Goal: Task Accomplishment & Management: Complete application form

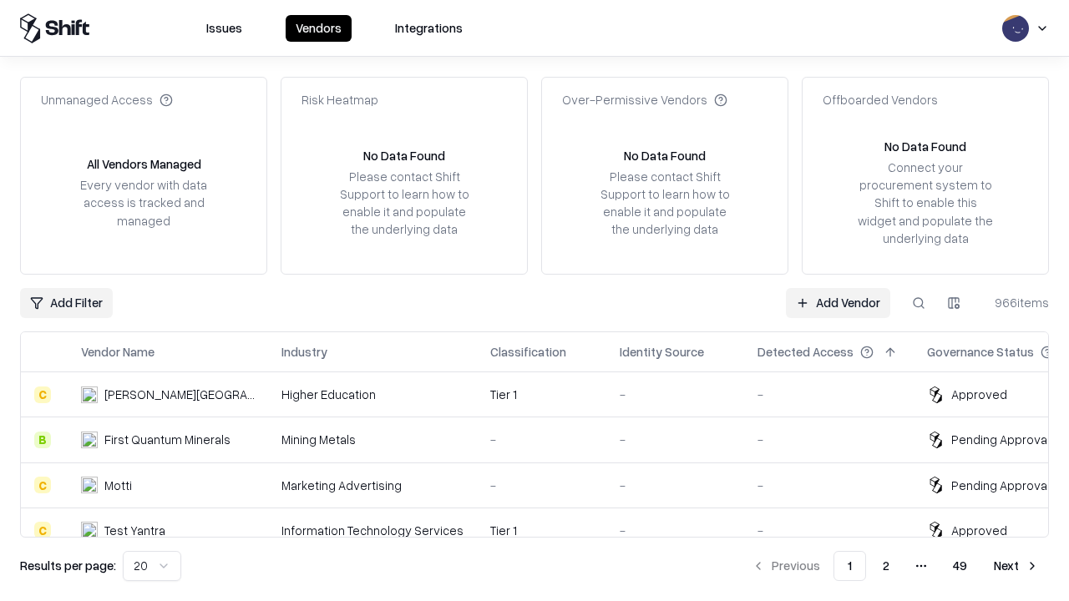
click at [838, 302] on link "Add Vendor" at bounding box center [838, 303] width 104 height 30
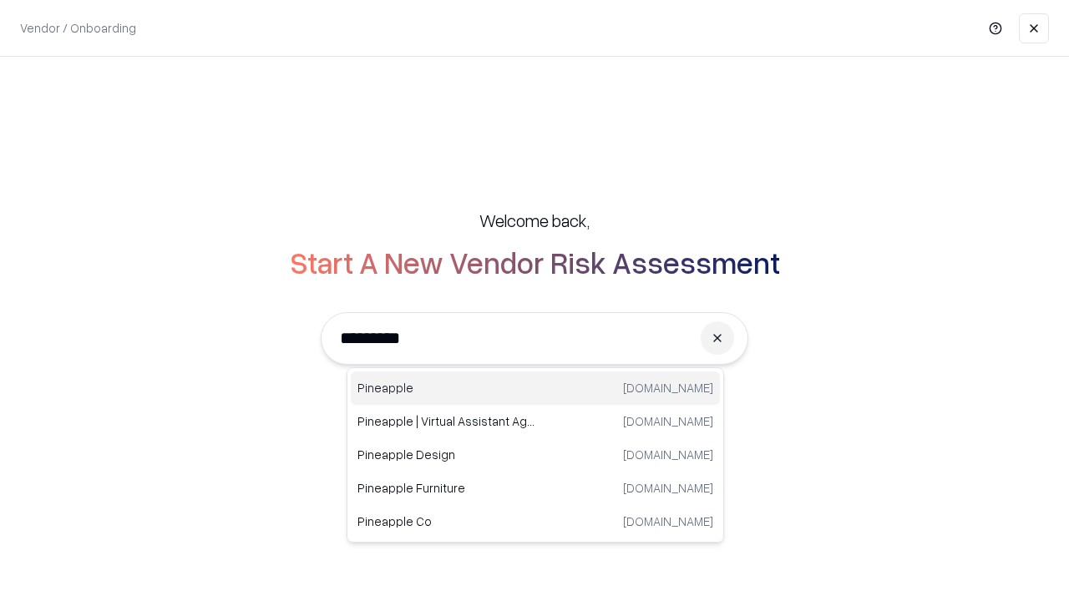
click at [535, 388] on div "Pineapple [DOMAIN_NAME]" at bounding box center [535, 388] width 369 height 33
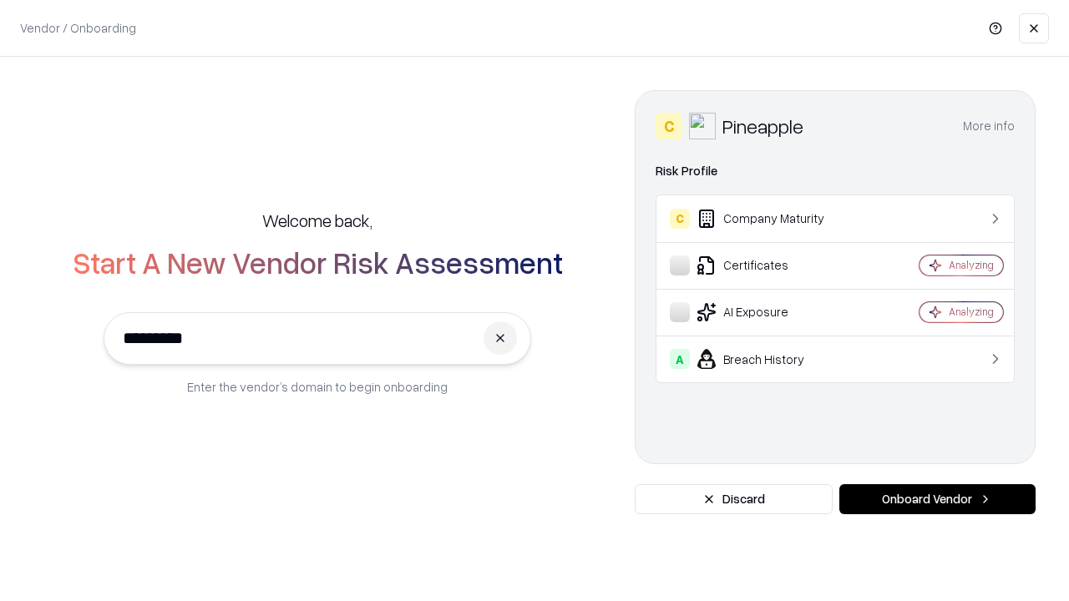
type input "*********"
click at [937, 499] on button "Onboard Vendor" at bounding box center [937, 499] width 196 height 30
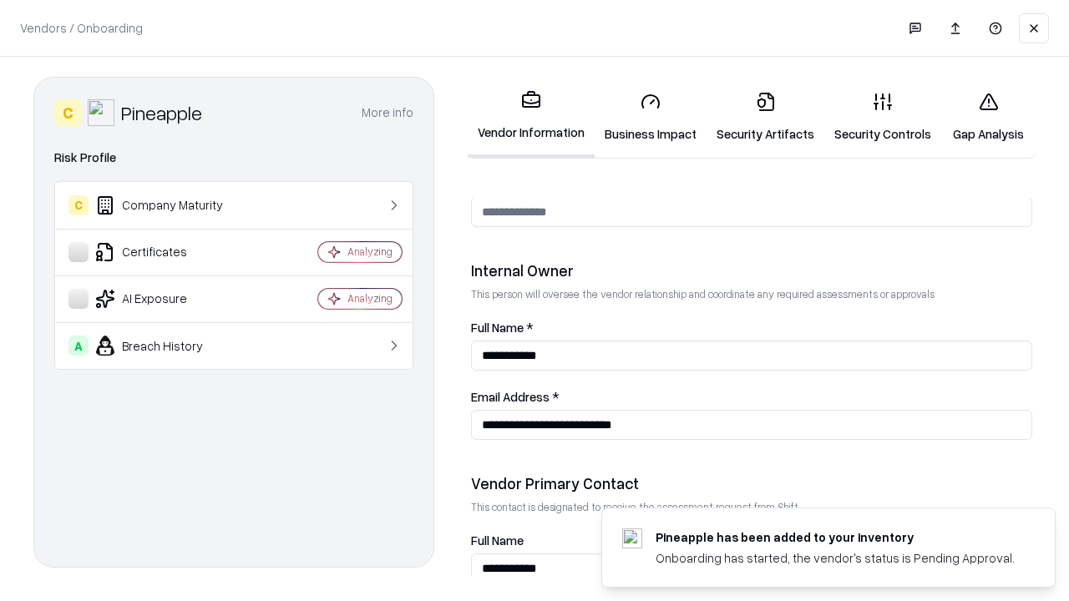
scroll to position [865, 0]
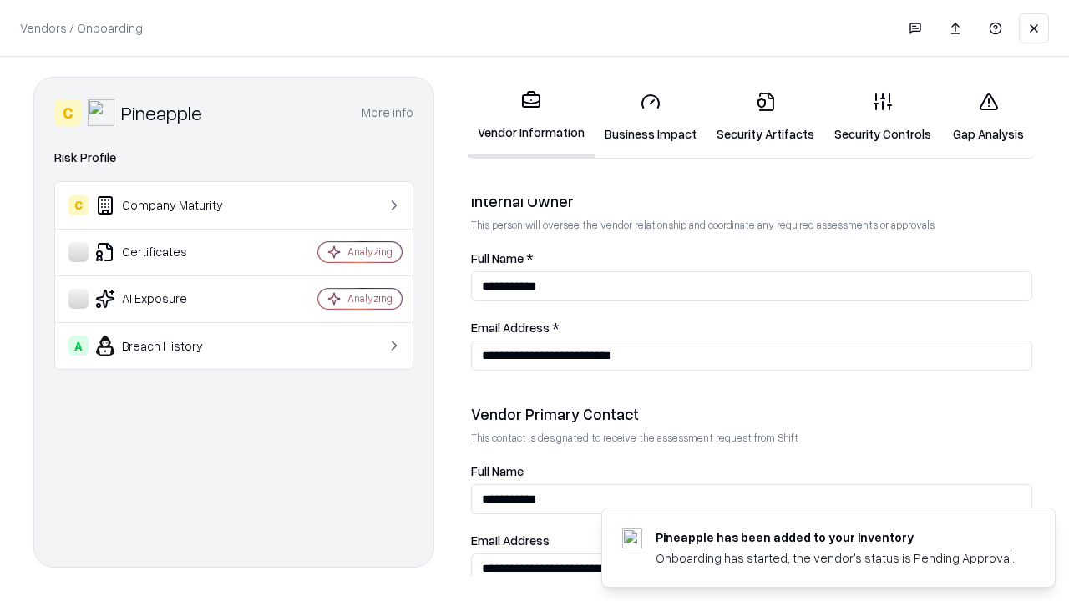
click at [651, 117] on link "Business Impact" at bounding box center [651, 117] width 112 height 78
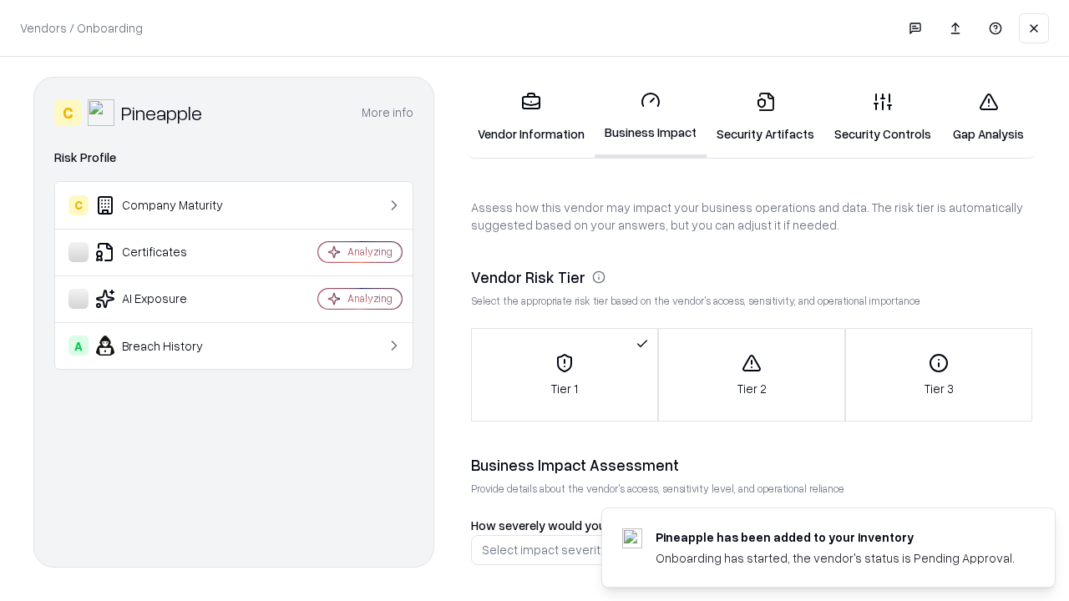
click at [988, 117] on link "Gap Analysis" at bounding box center [988, 117] width 94 height 78
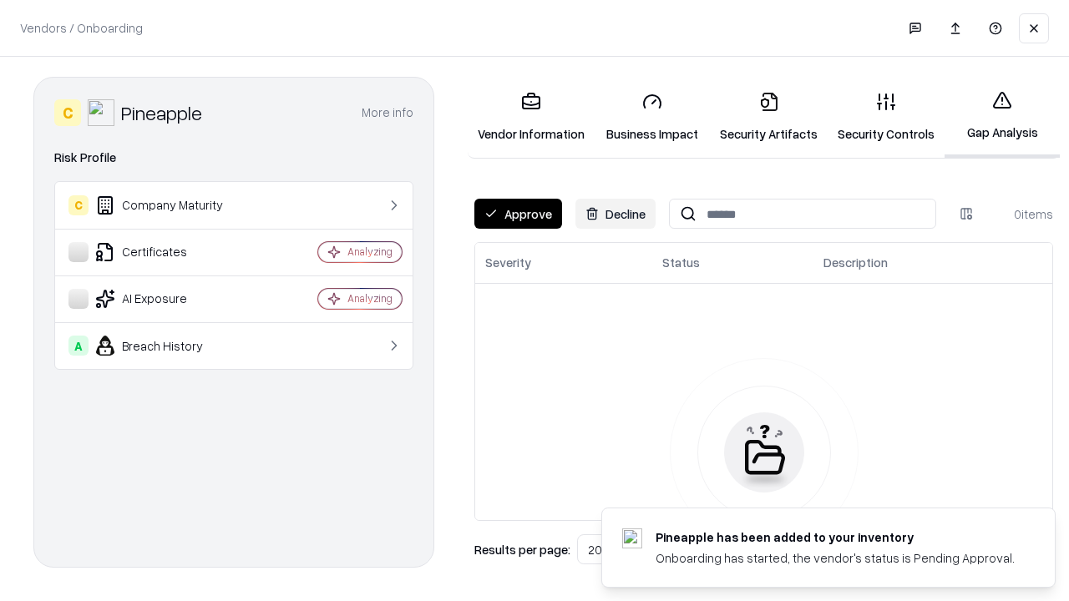
click at [518, 214] on button "Approve" at bounding box center [518, 214] width 88 height 30
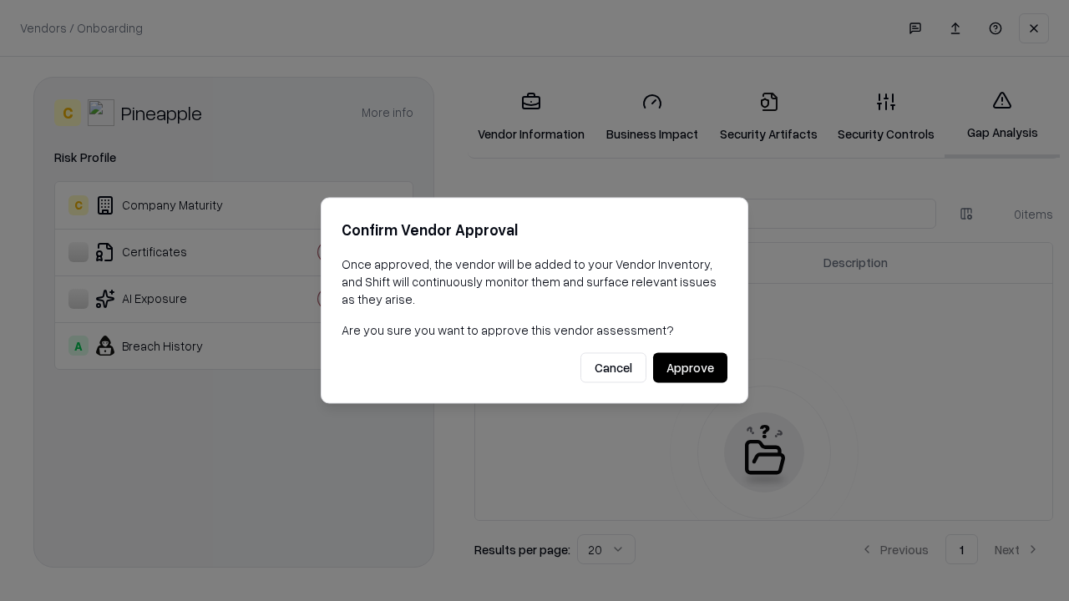
click at [690, 367] on button "Approve" at bounding box center [690, 368] width 74 height 30
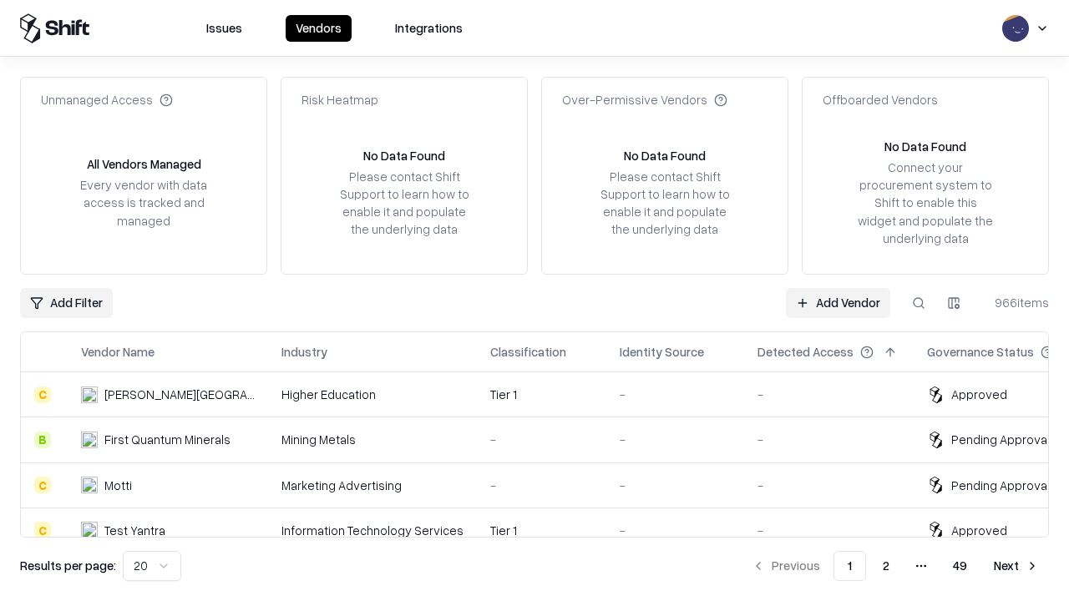
type input "*********"
click at [838, 302] on link "Add Vendor" at bounding box center [838, 303] width 104 height 30
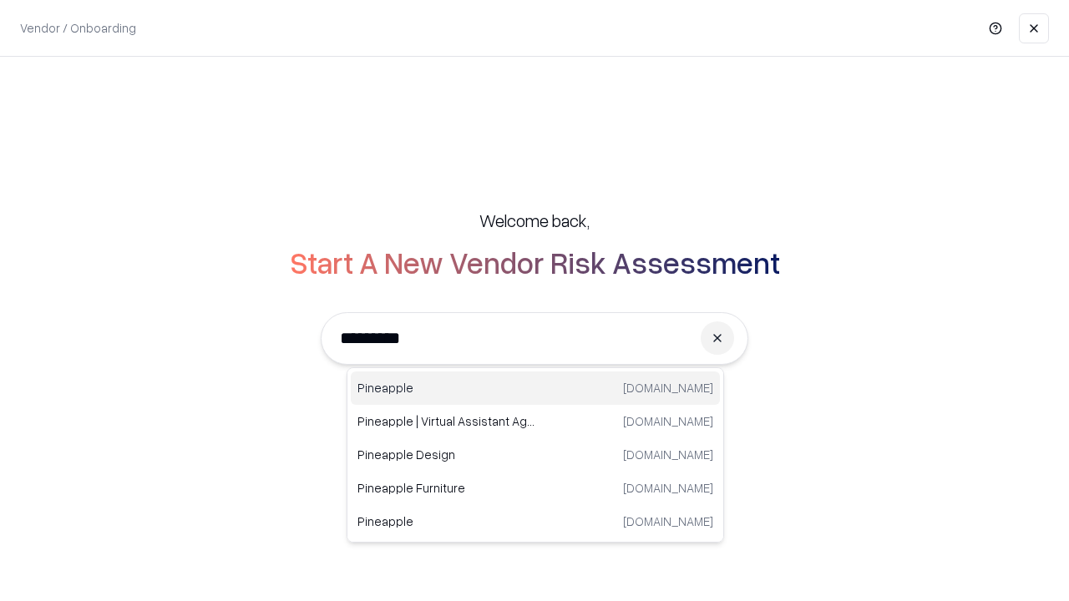
click at [535, 388] on div "Pineapple [DOMAIN_NAME]" at bounding box center [535, 388] width 369 height 33
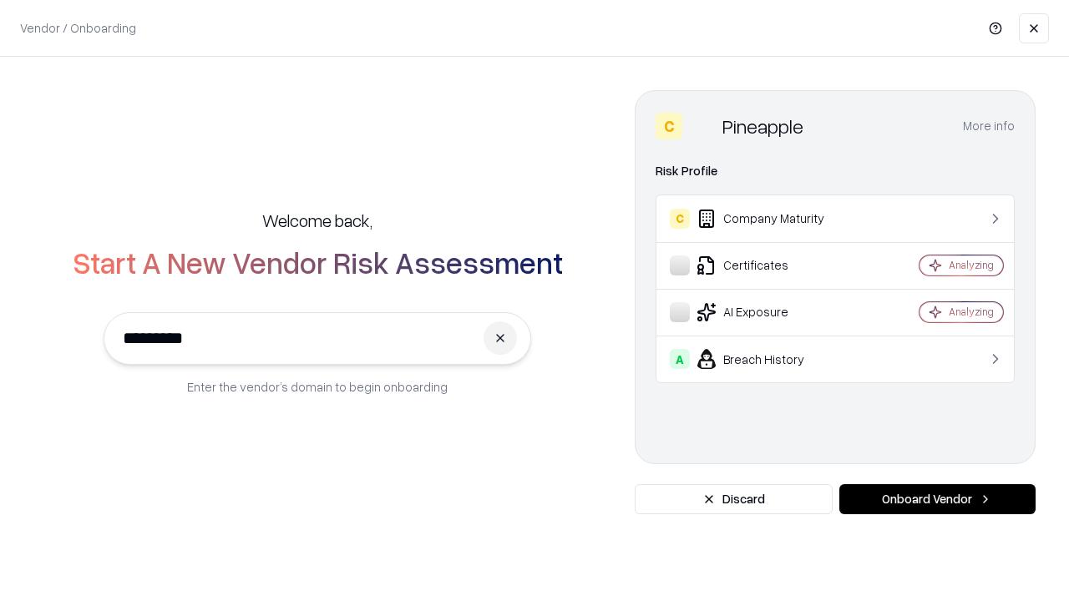
type input "*********"
click at [937, 499] on button "Onboard Vendor" at bounding box center [937, 499] width 196 height 30
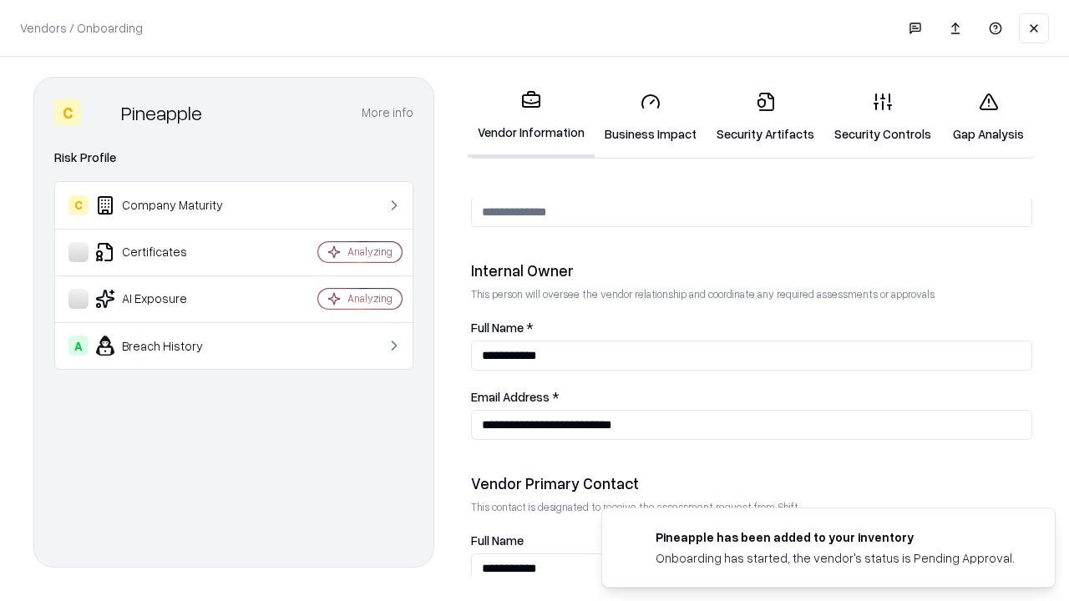
scroll to position [865, 0]
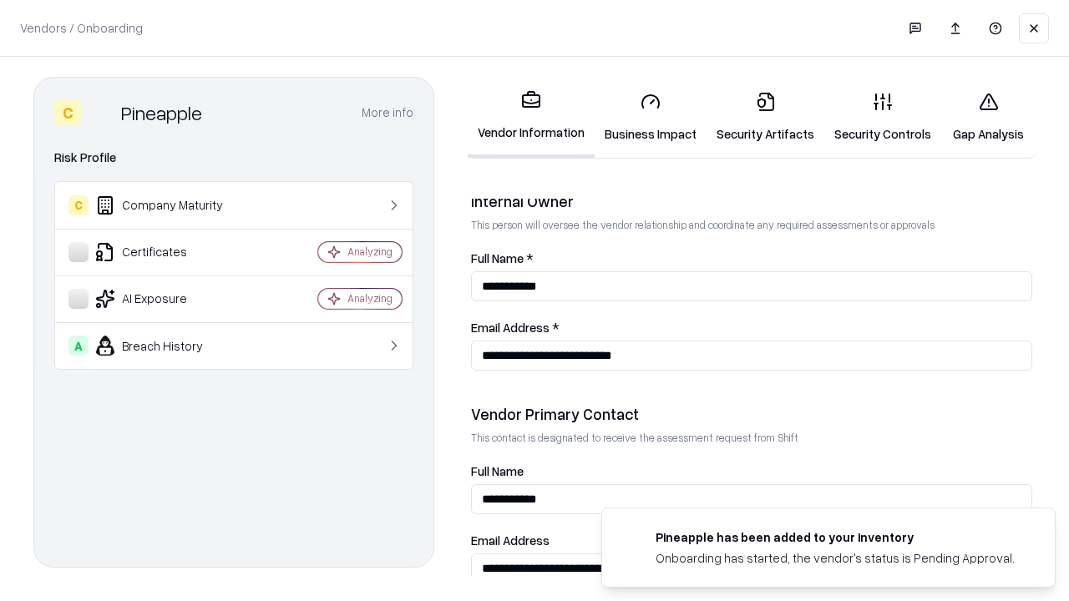
click at [988, 117] on link "Gap Analysis" at bounding box center [988, 117] width 94 height 78
